Goal: Check status: Check status

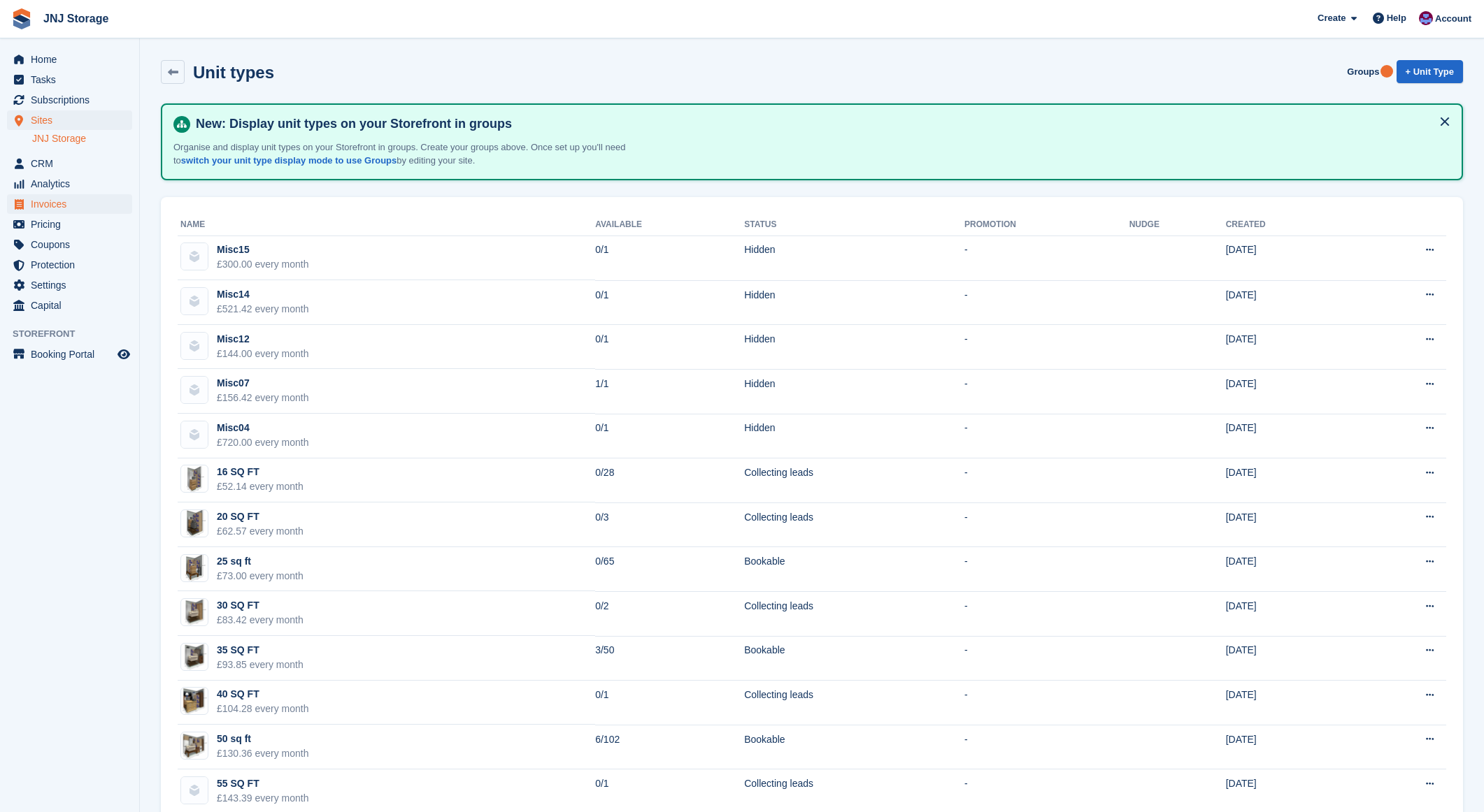
scroll to position [97, 0]
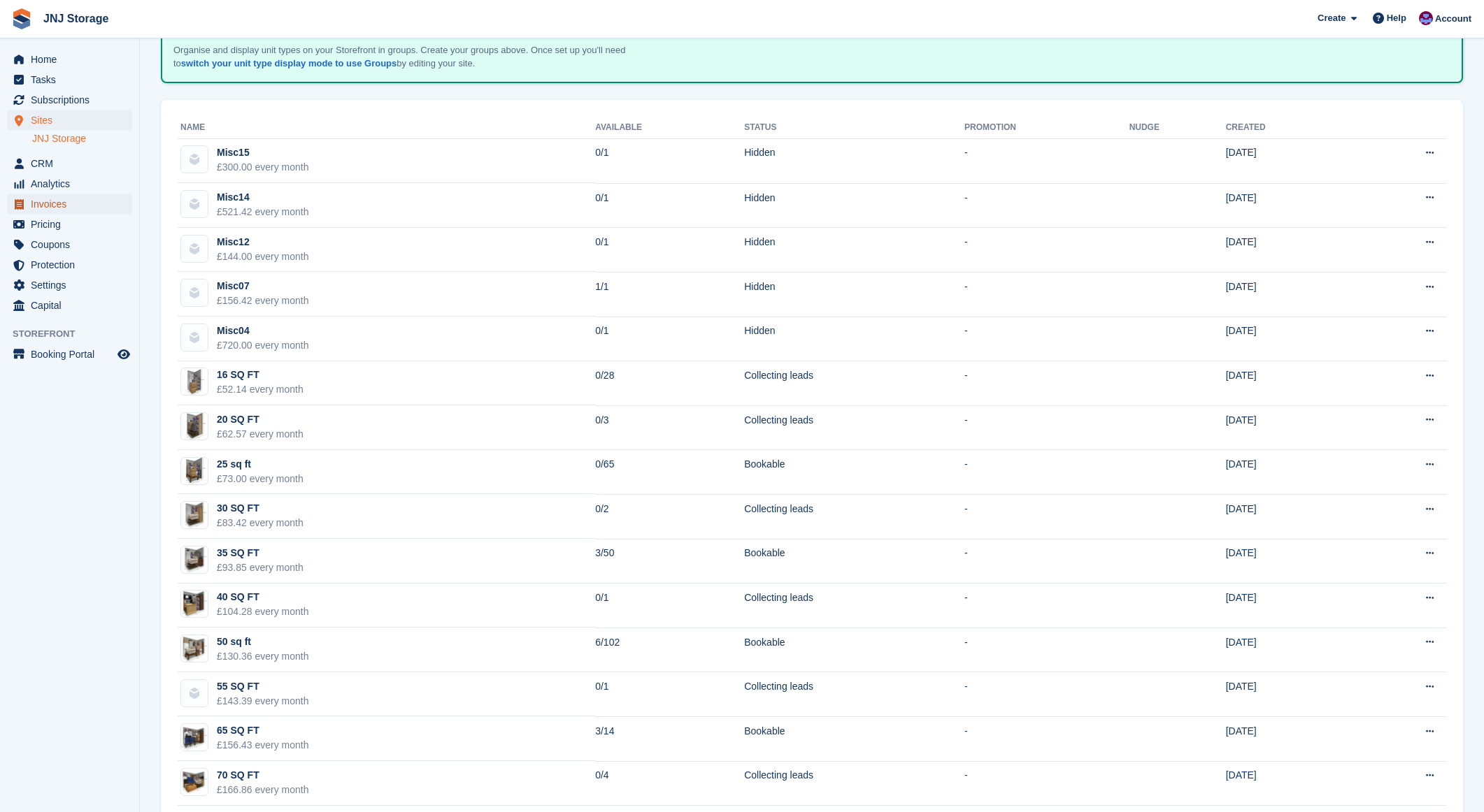
click at [53, 203] on span "Invoices" at bounding box center [73, 204] width 84 height 20
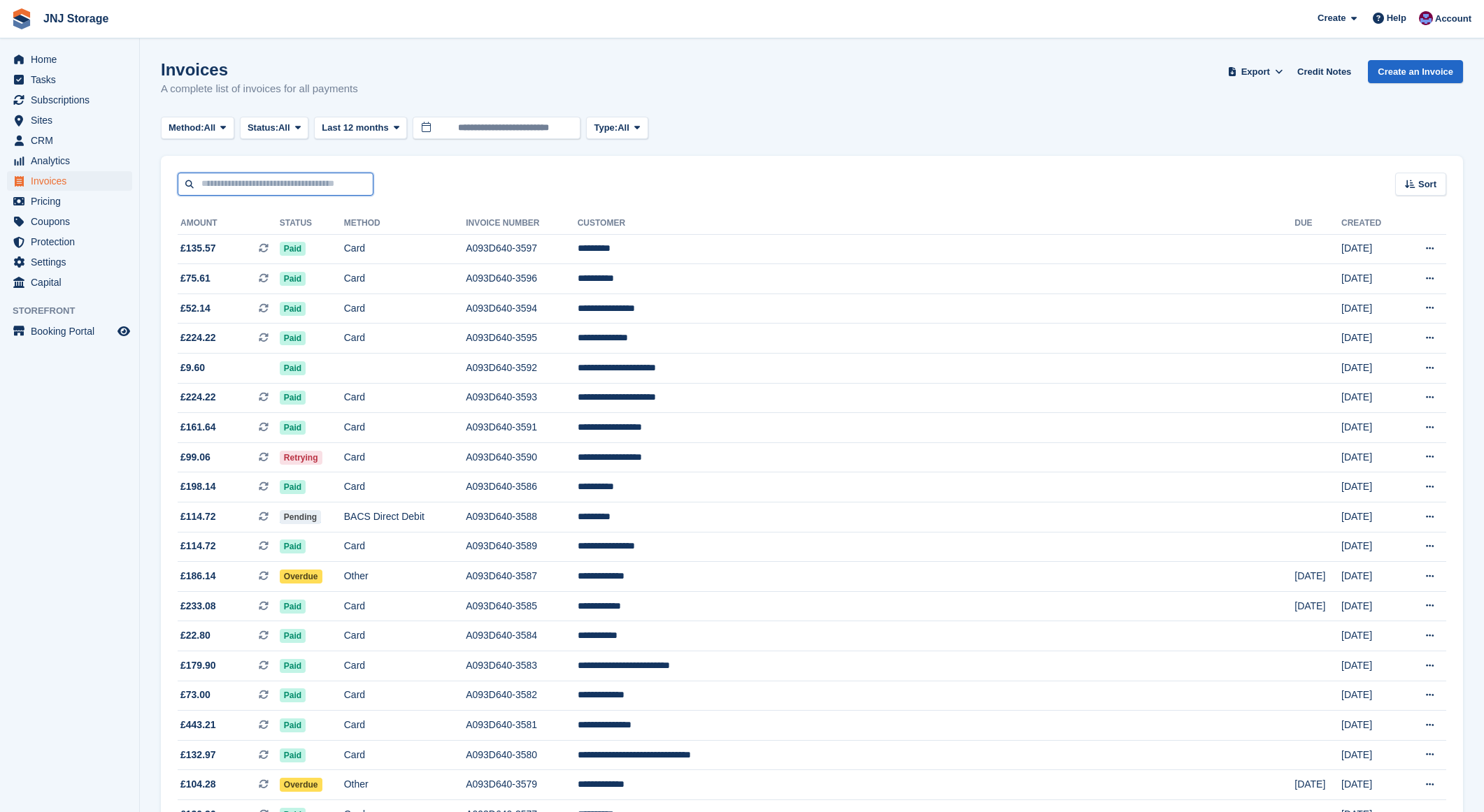
click at [264, 185] on input "text" at bounding box center [276, 184] width 196 height 23
type input "*****"
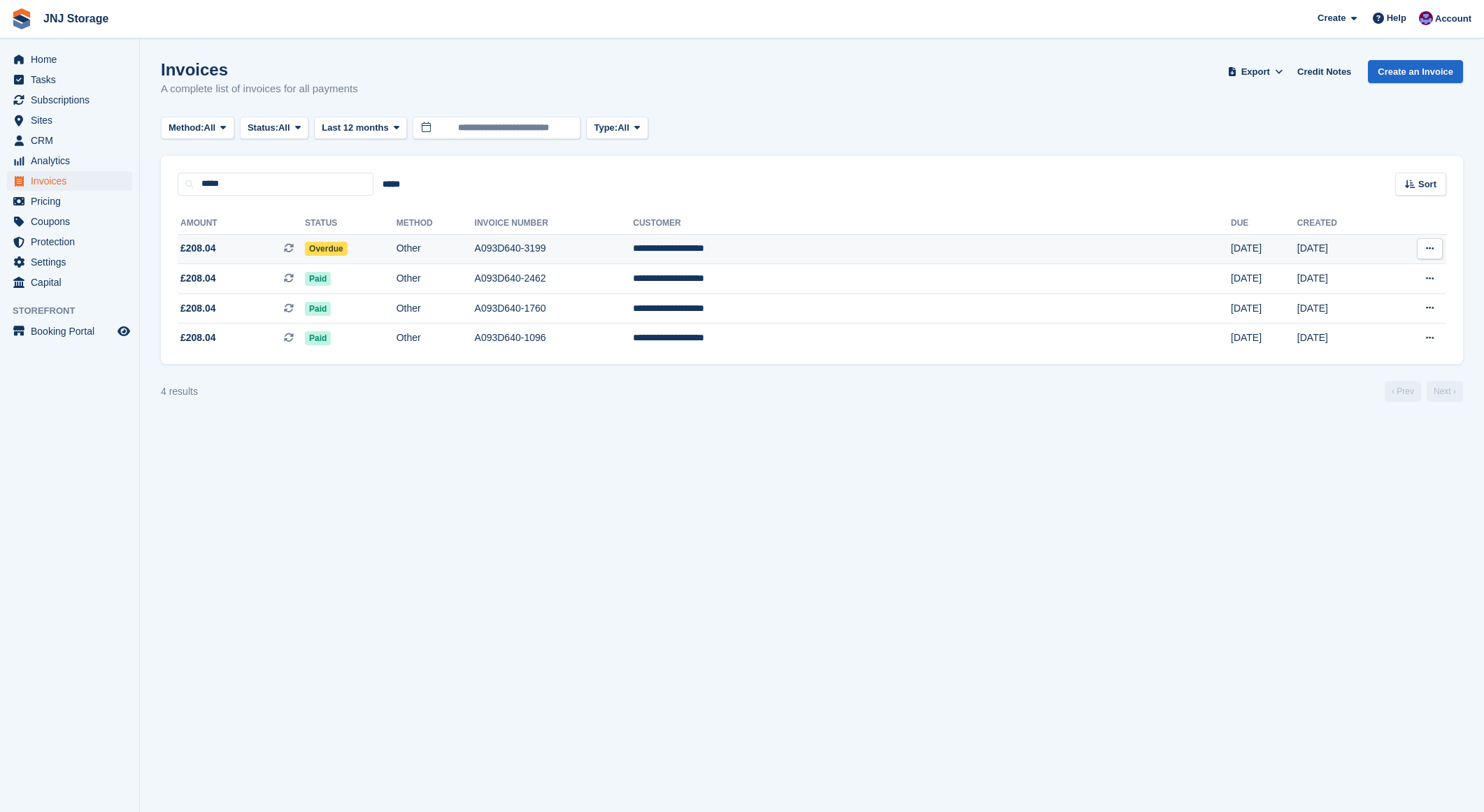
click at [297, 245] on span "£208.04 This is a recurring subscription invoice." at bounding box center [241, 248] width 127 height 15
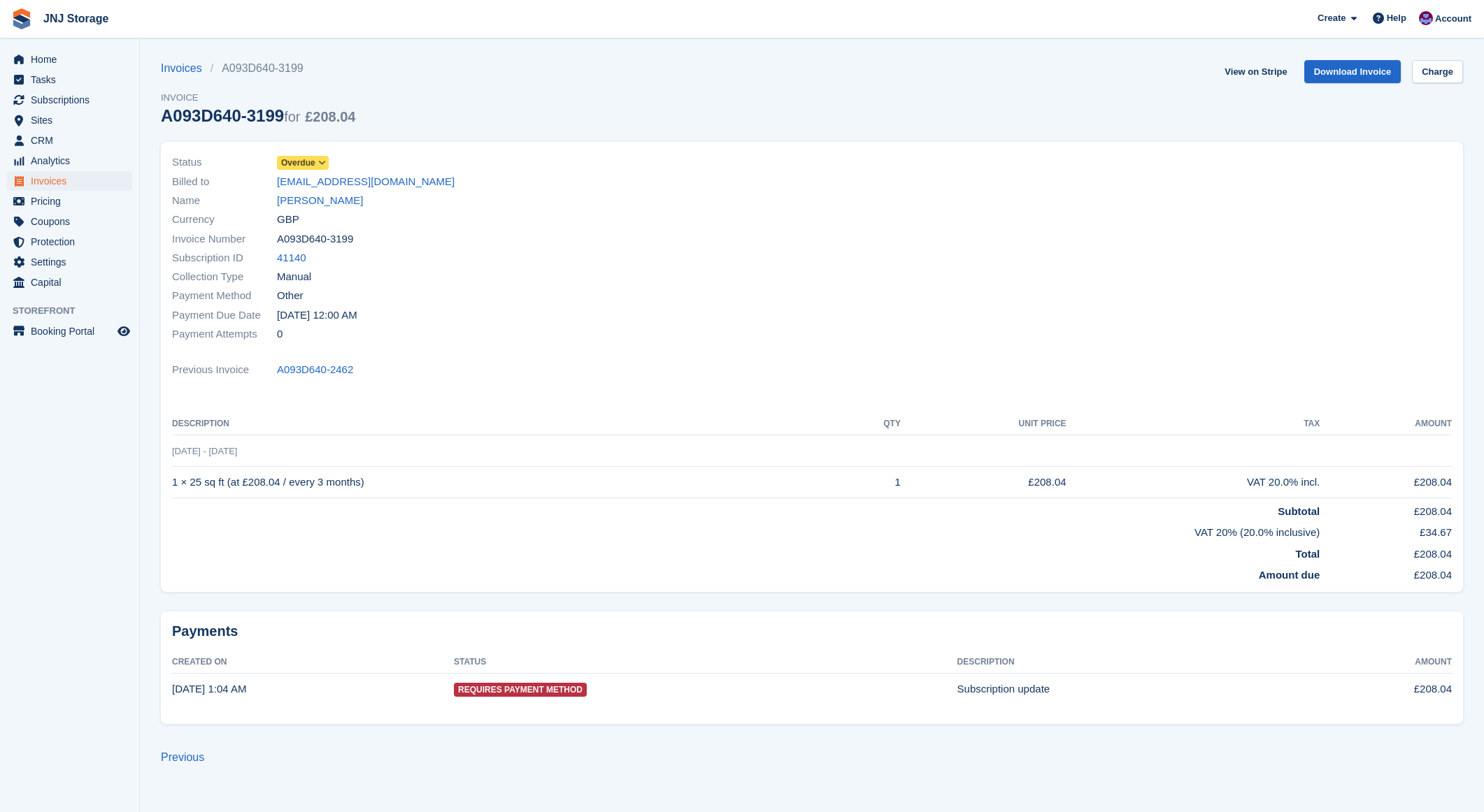
click at [310, 168] on span "Overdue" at bounding box center [298, 163] width 35 height 12
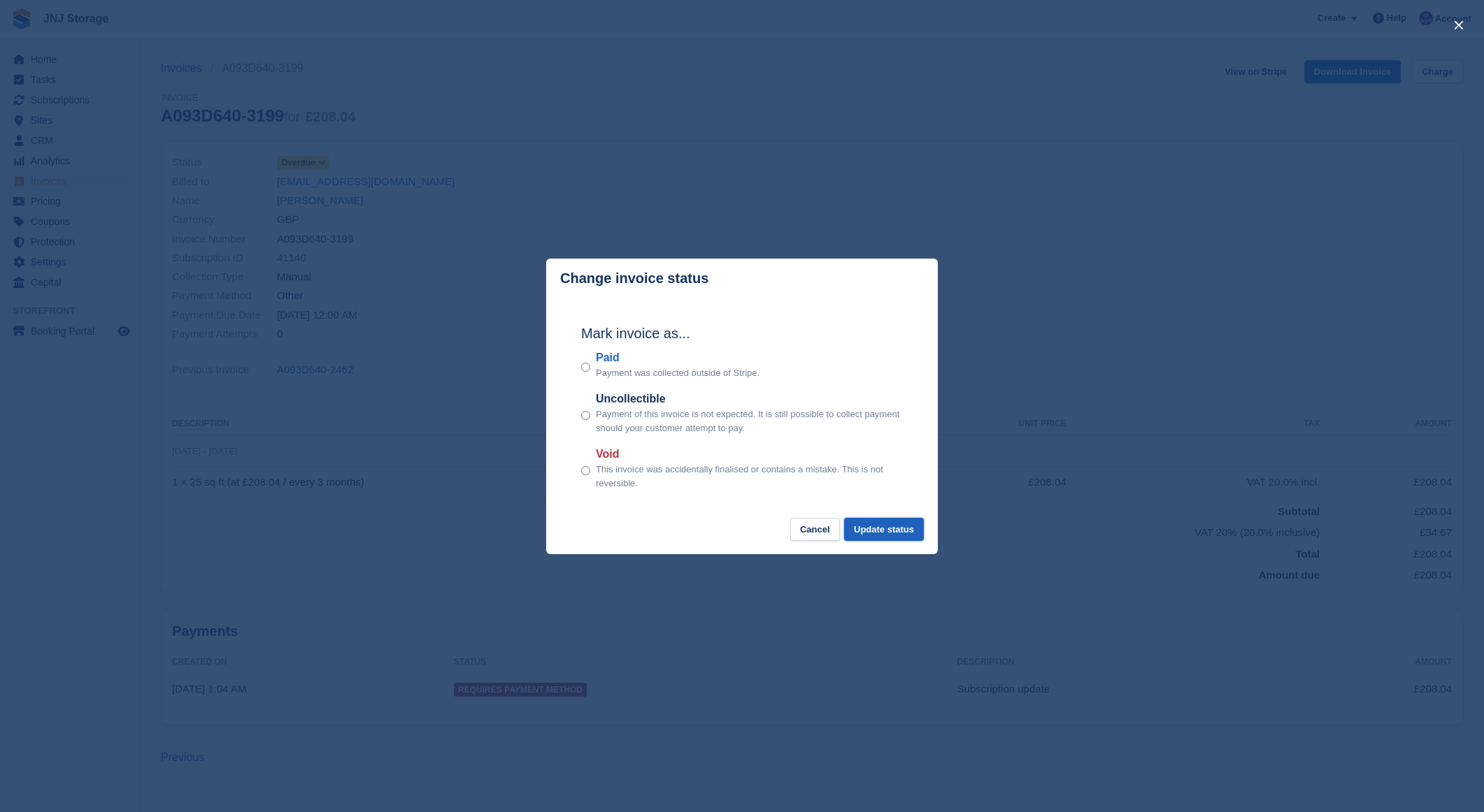
click at [880, 529] on button "Update status" at bounding box center [884, 529] width 80 height 23
